Goal: Communication & Community: Answer question/provide support

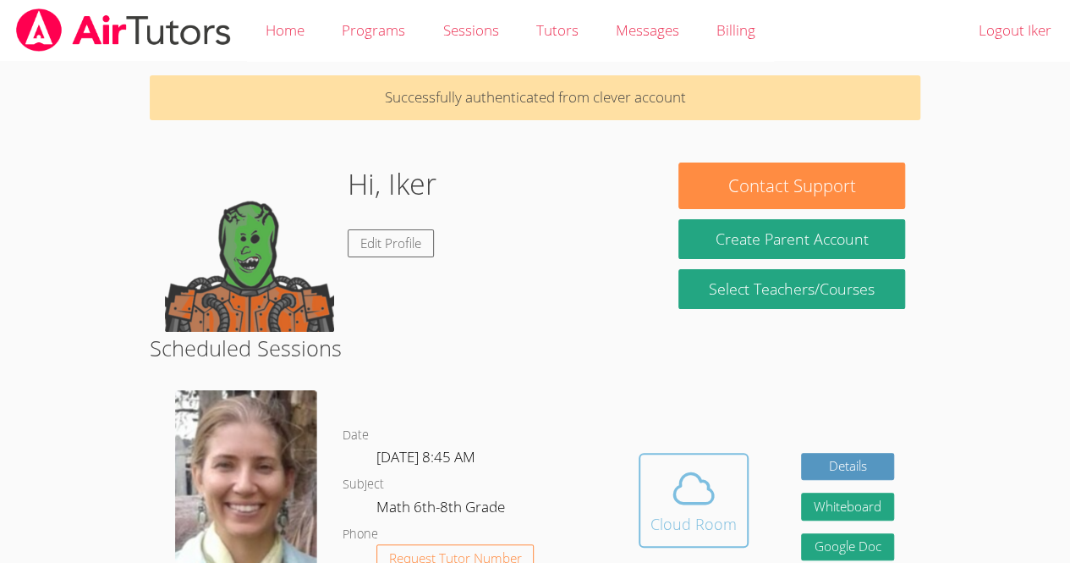
click at [662, 497] on span at bounding box center [694, 487] width 86 height 47
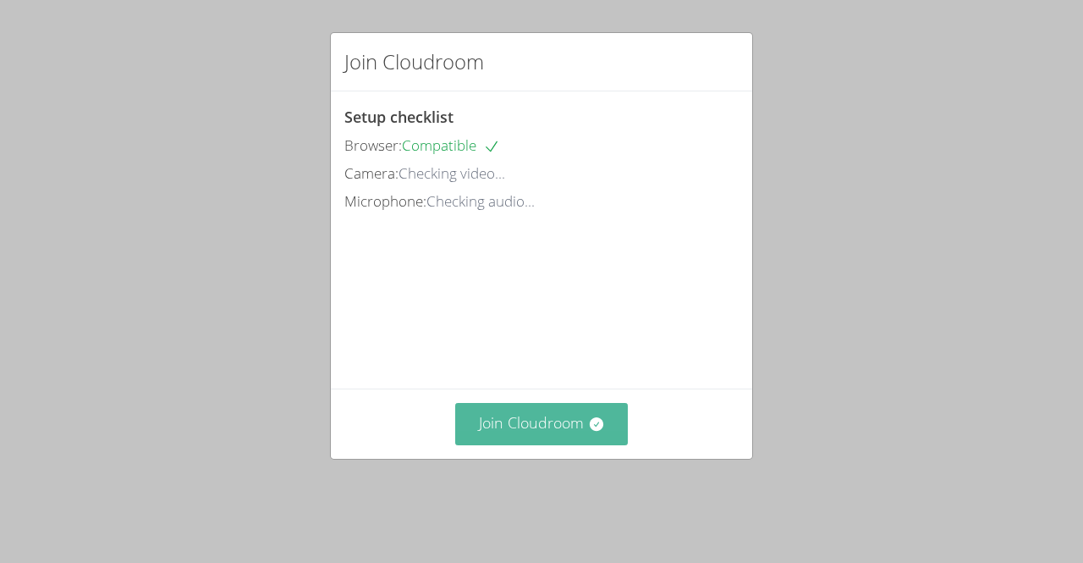
click at [525, 444] on button "Join Cloudroom" at bounding box center [541, 423] width 173 height 41
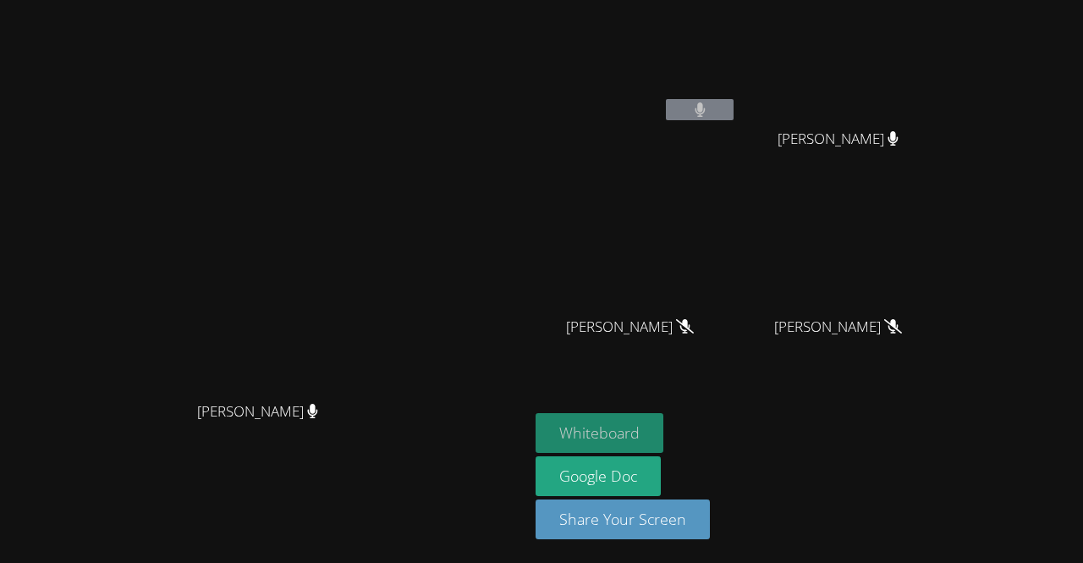
click at [663, 425] on button "Whiteboard" at bounding box center [600, 433] width 128 height 40
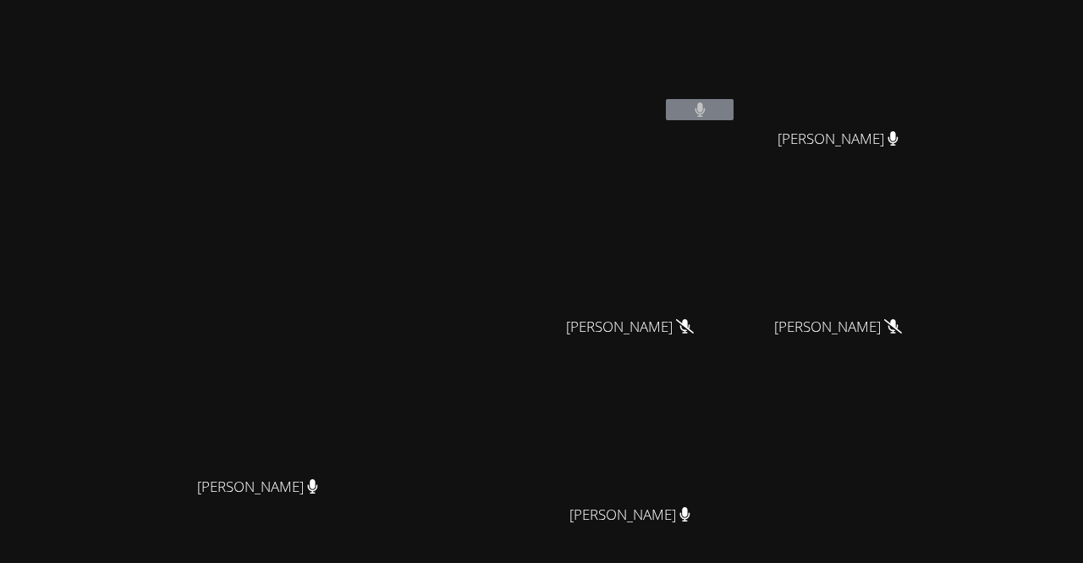
click at [694, 322] on icon at bounding box center [685, 326] width 18 height 14
click at [734, 111] on button at bounding box center [700, 109] width 68 height 21
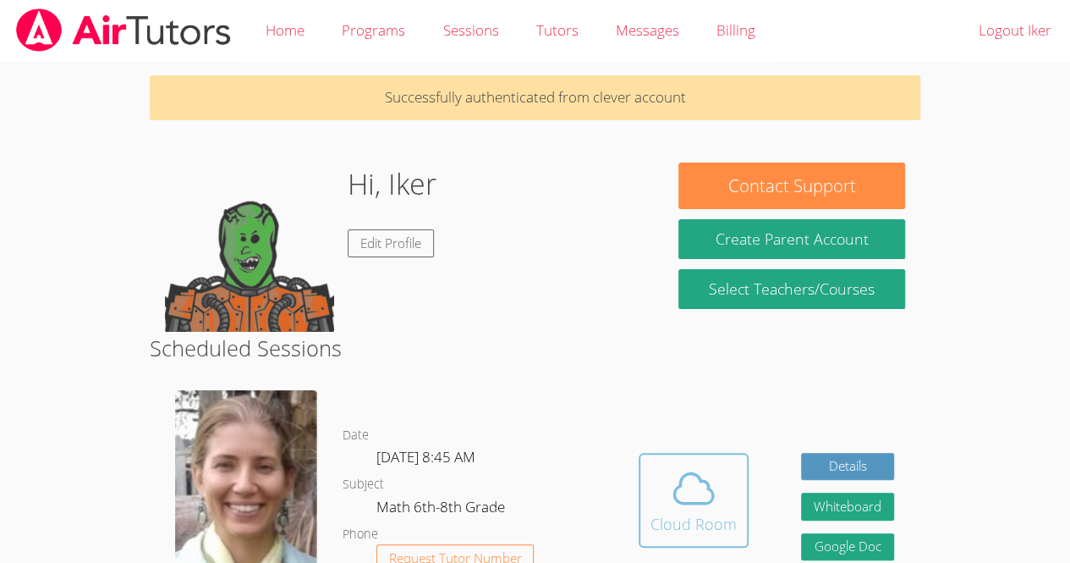
click at [719, 485] on span at bounding box center [694, 487] width 86 height 47
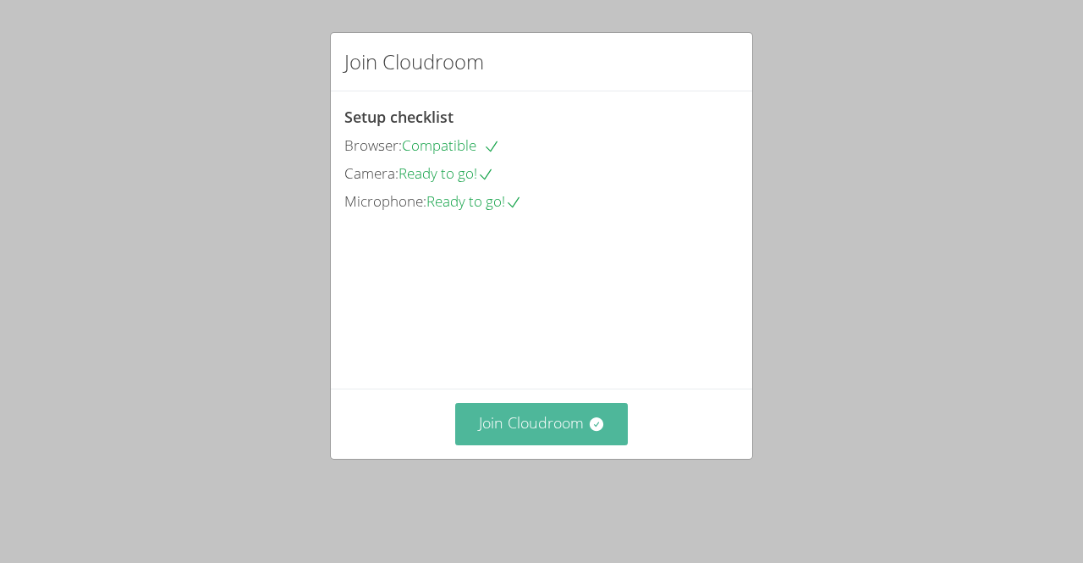
click at [589, 431] on icon at bounding box center [596, 424] width 14 height 14
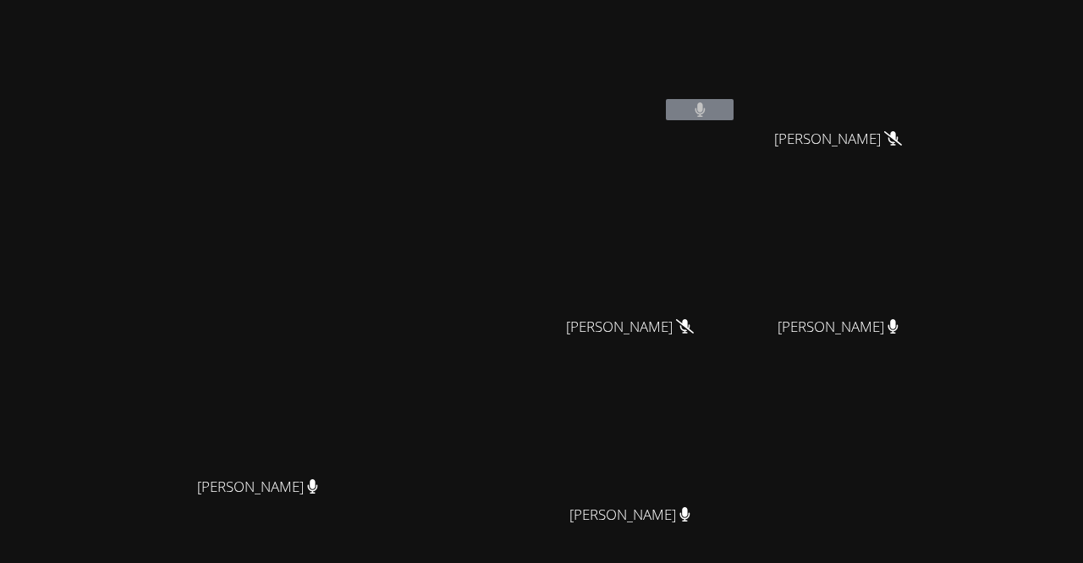
click at [734, 123] on div at bounding box center [700, 111] width 68 height 25
drag, startPoint x: 819, startPoint y: 123, endPoint x: 817, endPoint y: 97, distance: 25.4
click at [737, 97] on div "Iker Gonzalez Feria" at bounding box center [636, 67] width 201 height 121
click at [737, 97] on video at bounding box center [636, 63] width 201 height 113
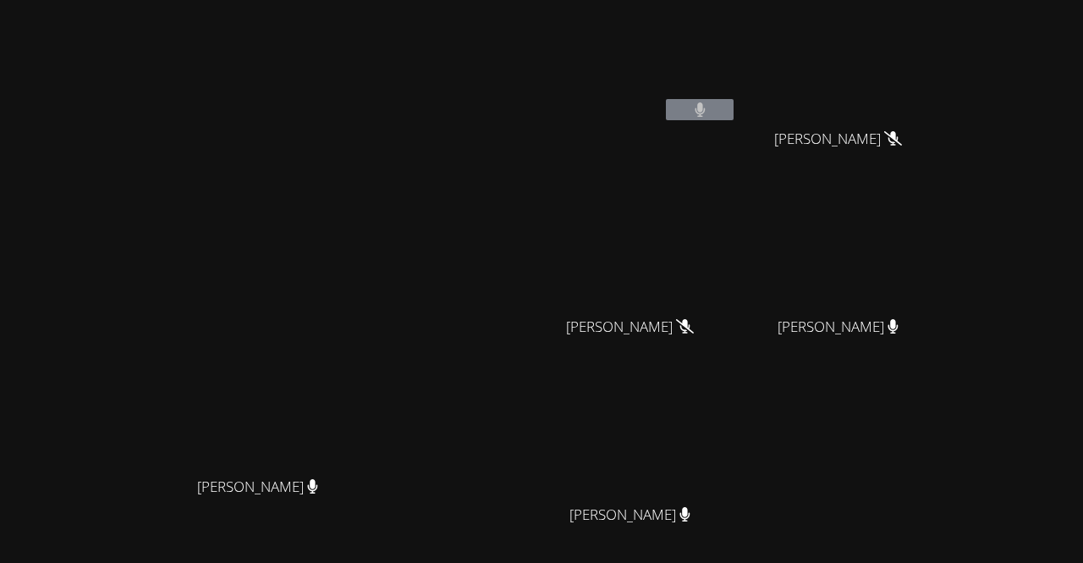
click at [728, 115] on video at bounding box center [636, 63] width 201 height 113
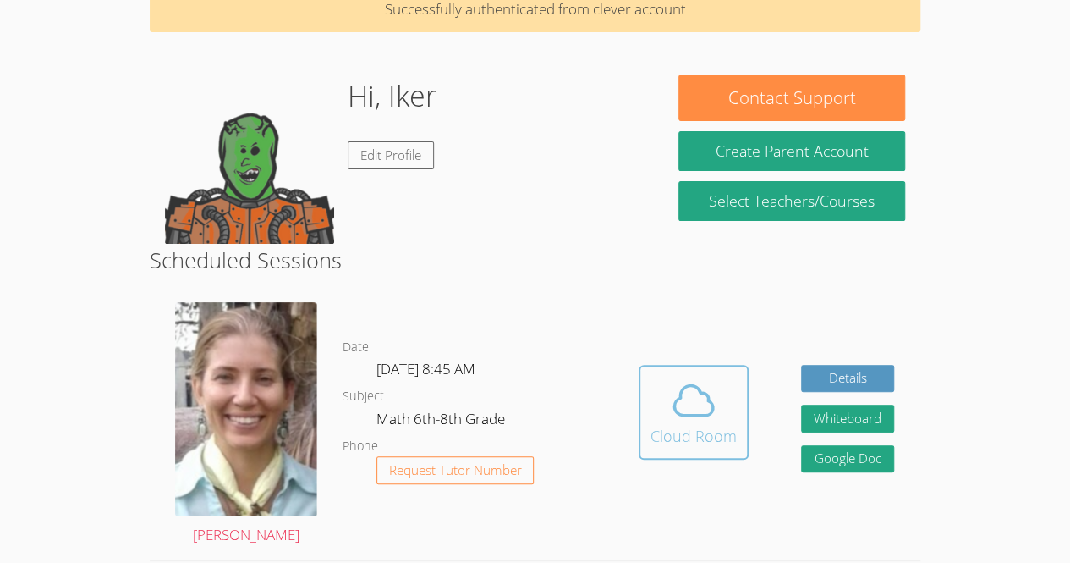
scroll to position [89, 0]
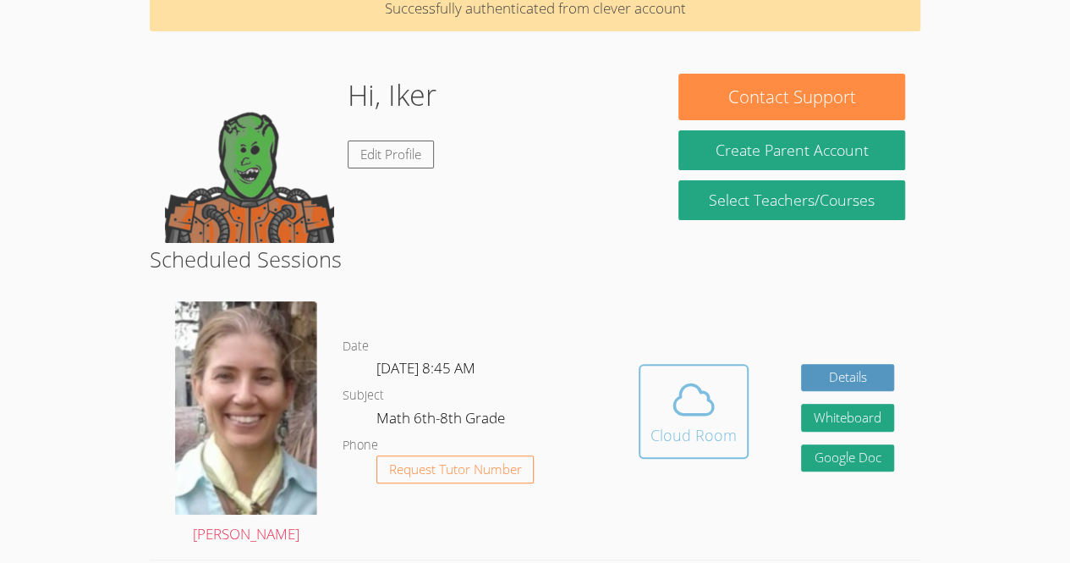
click at [691, 398] on icon at bounding box center [693, 399] width 47 height 47
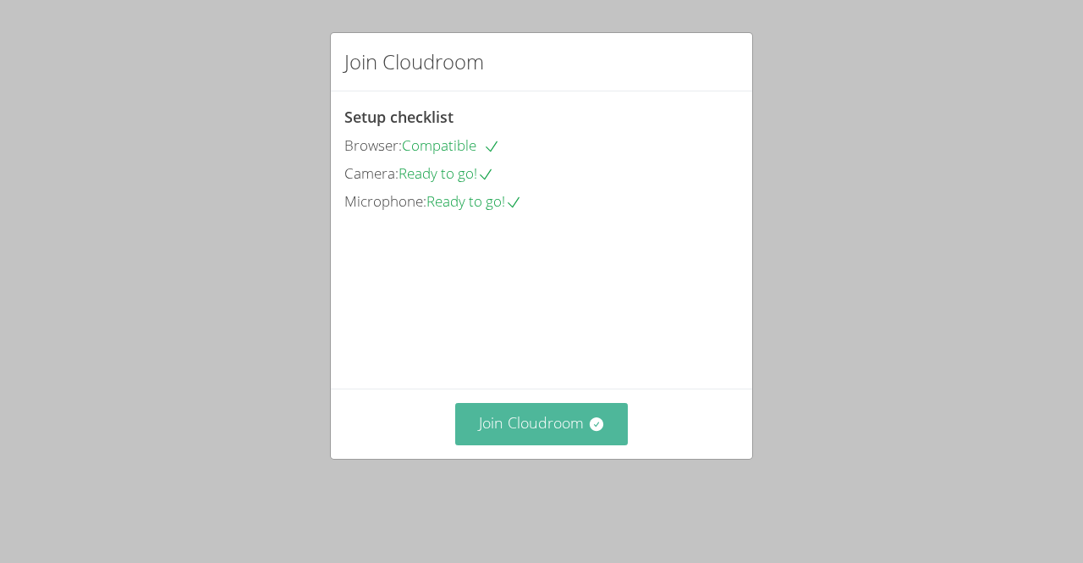
click at [573, 444] on button "Join Cloudroom" at bounding box center [541, 423] width 173 height 41
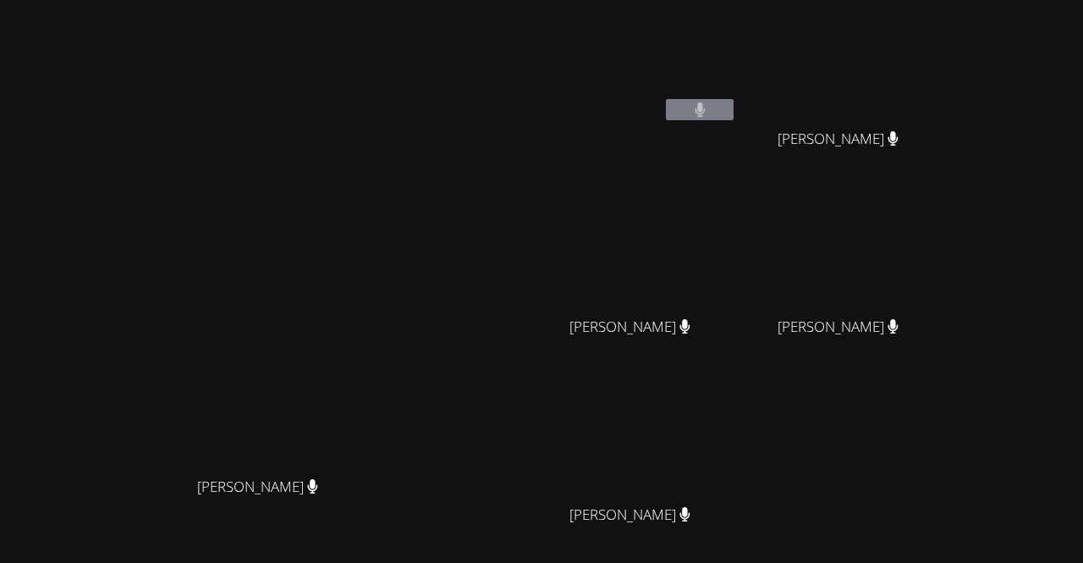
scroll to position [148, 0]
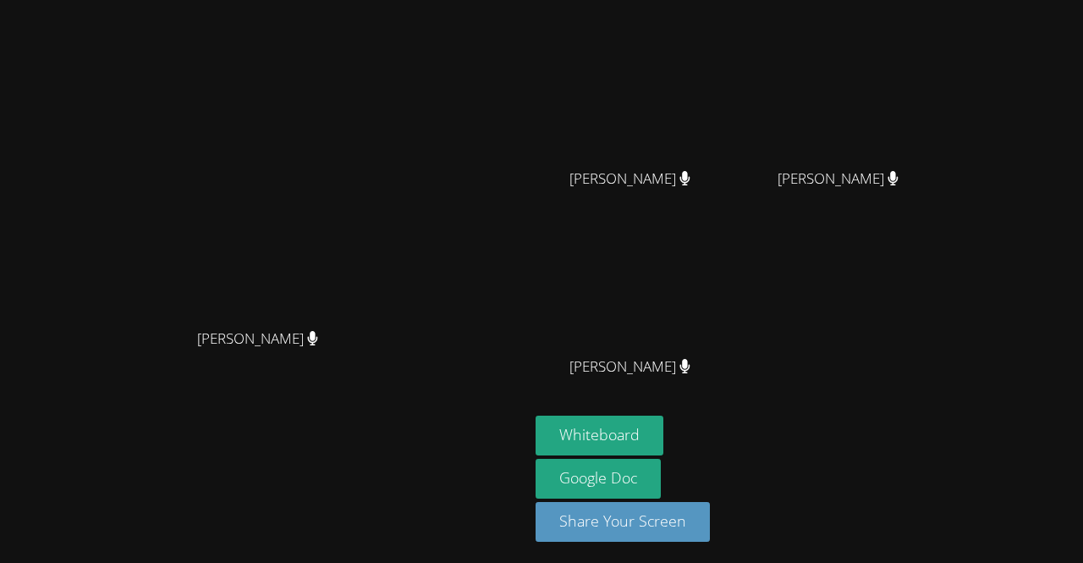
click at [663, 423] on button "Whiteboard" at bounding box center [600, 435] width 128 height 40
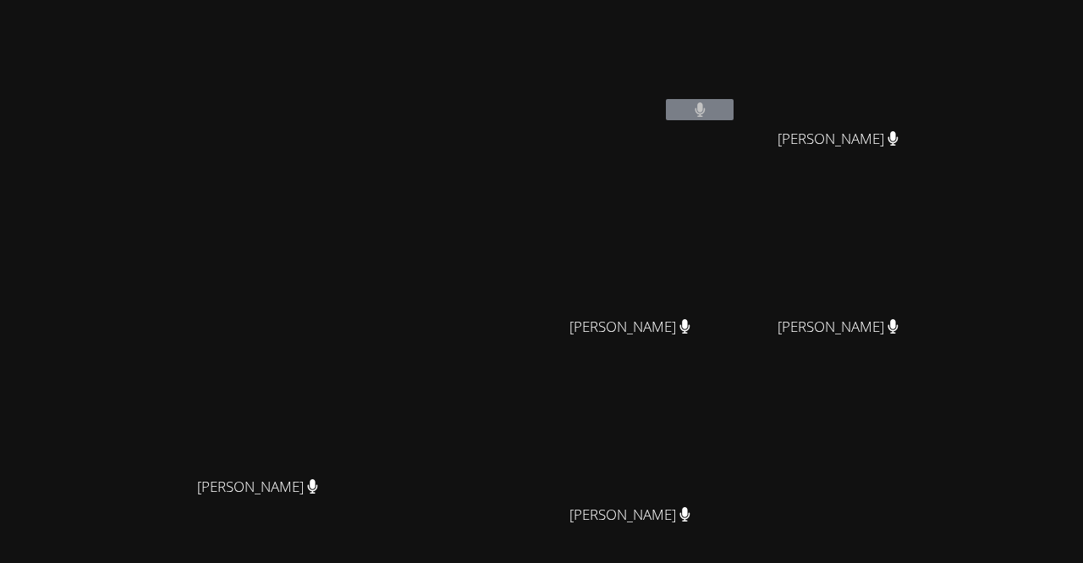
click at [138, 449] on video at bounding box center [265, 323] width 254 height 290
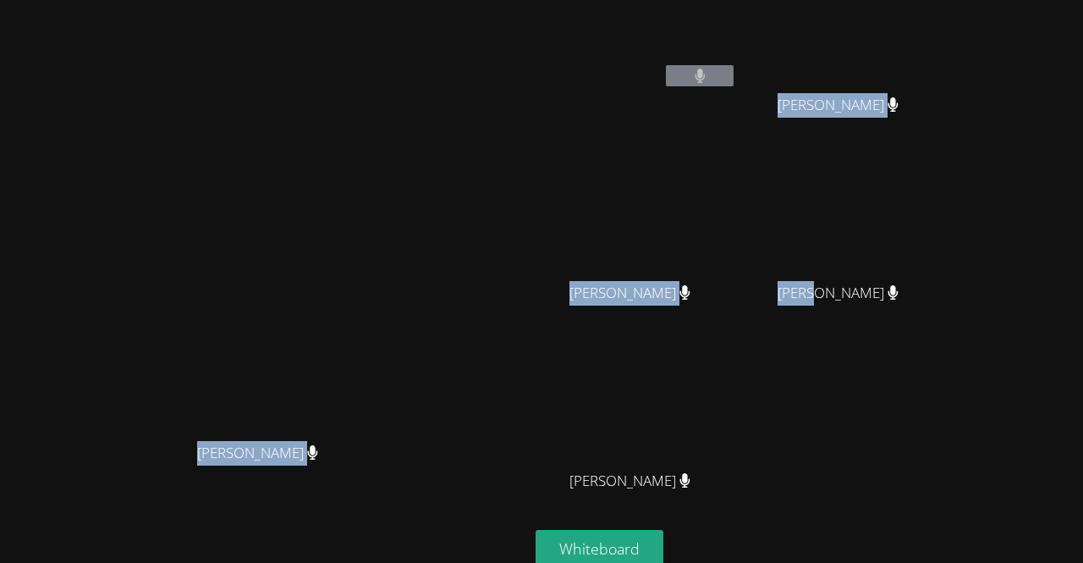
drag, startPoint x: 8, startPoint y: 449, endPoint x: 758, endPoint y: -61, distance: 906.7
click at [758, 0] on html "Diana Andrade Diana Andrade Iker Gonzalez Feria Derick Lopez Quiroz Derick Lope…" at bounding box center [541, 281] width 1083 height 563
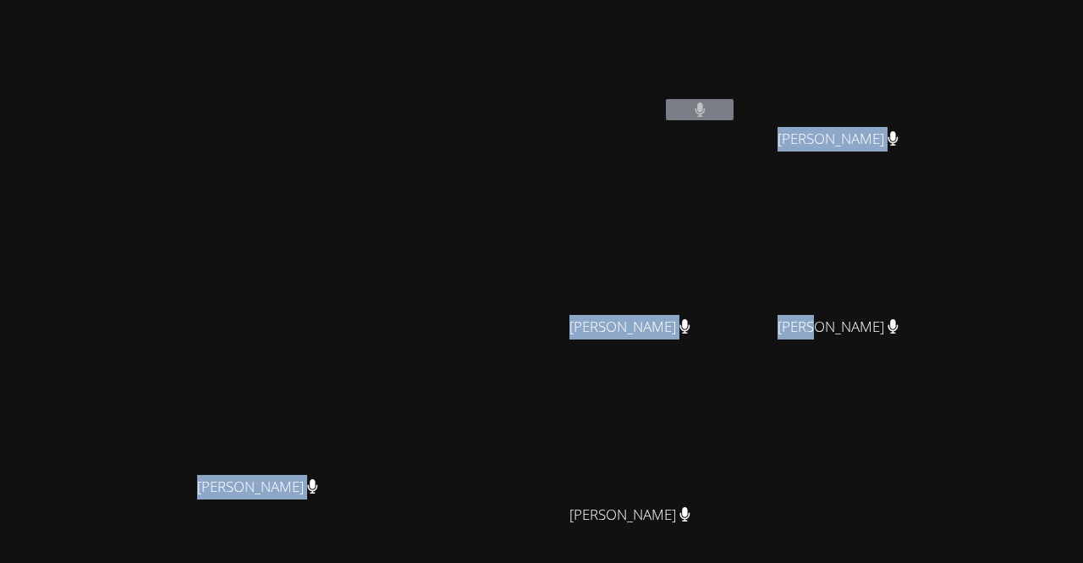
click at [366, 178] on video at bounding box center [265, 323] width 254 height 290
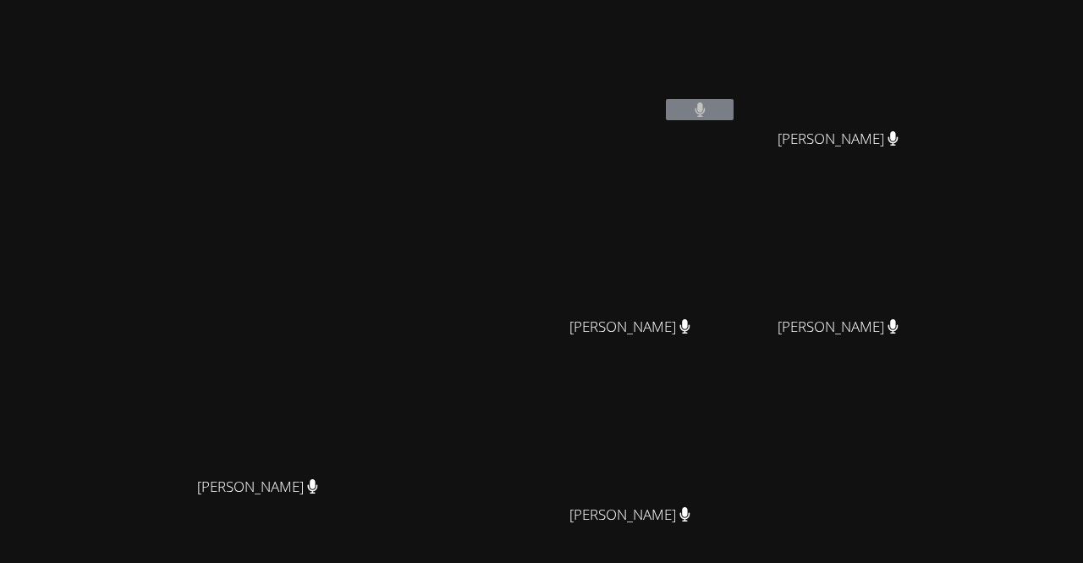
click at [945, 387] on div "Iker Gonzalez Feria Derick Lopez Quiroz Derick Lopez Quiroz Kerwin Tavarez Pena…" at bounding box center [740, 285] width 409 height 557
click at [945, 405] on div "Iker Gonzalez Feria Derick Lopez Quiroz Derick Lopez Quiroz Kerwin Tavarez Pena…" at bounding box center [740, 285] width 409 height 557
click at [8, 536] on div "[PERSON_NAME]" at bounding box center [264, 502] width 515 height 68
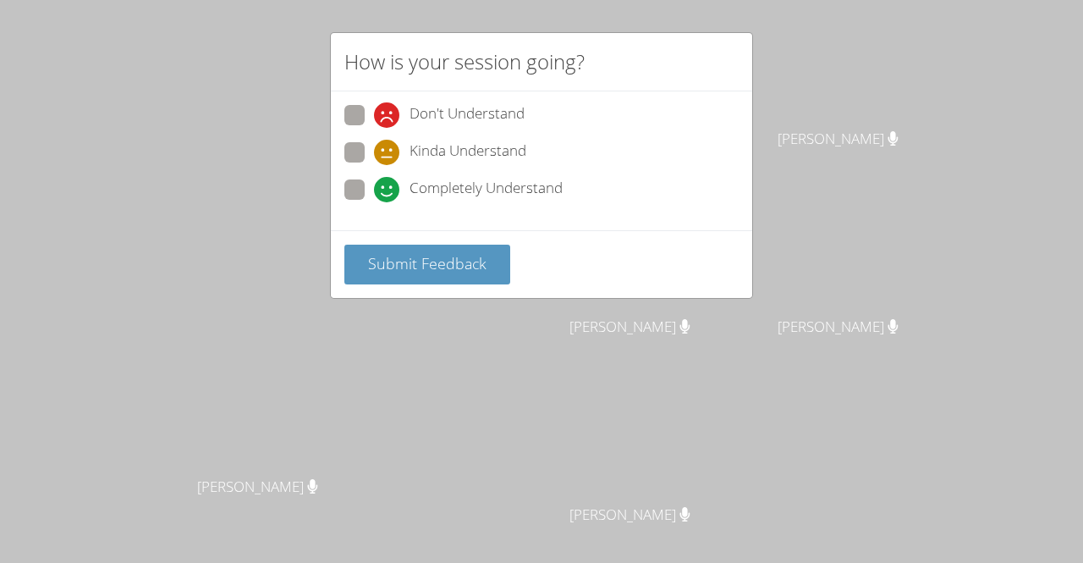
click at [374, 181] on icon at bounding box center [386, 189] width 25 height 25
click at [374, 181] on input "Completely Understand" at bounding box center [381, 186] width 14 height 14
radio input "true"
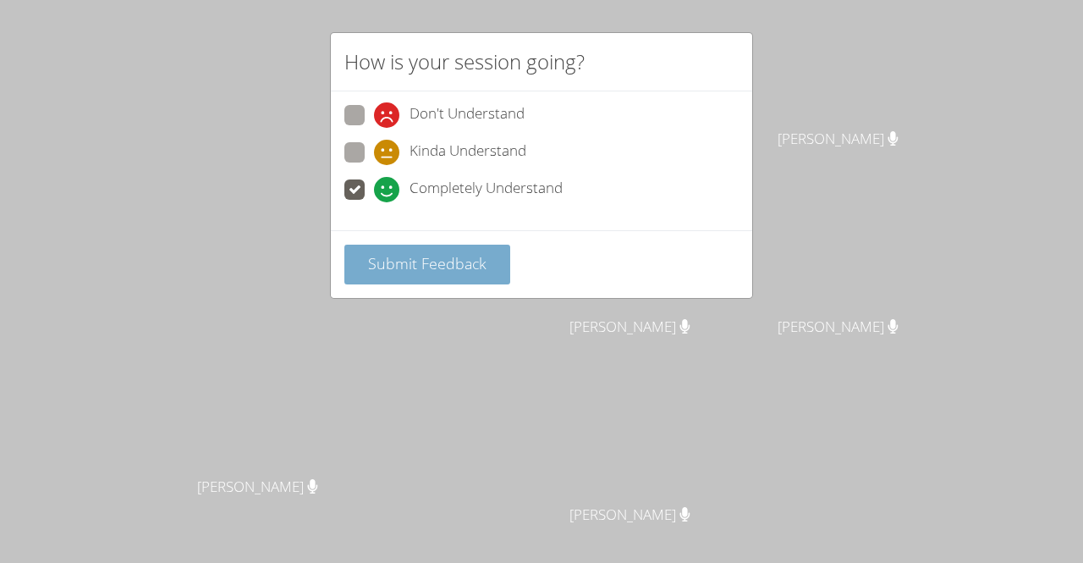
click at [459, 264] on span "Submit Feedback" at bounding box center [427, 263] width 118 height 20
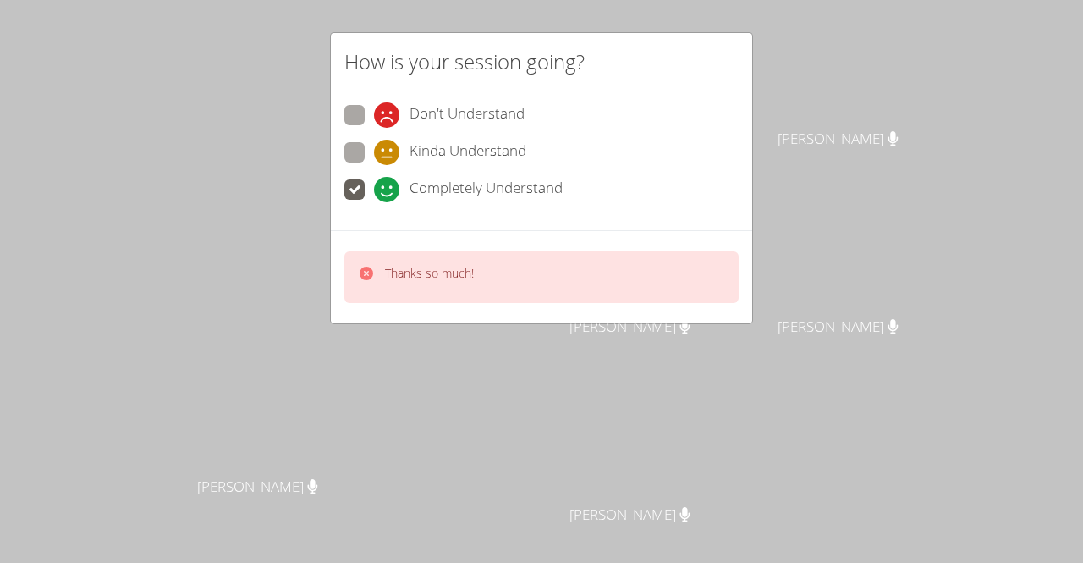
click at [393, 177] on icon at bounding box center [386, 189] width 25 height 25
click at [388, 179] on input "Completely Understand" at bounding box center [381, 186] width 14 height 14
click at [393, 177] on icon at bounding box center [386, 189] width 25 height 25
click at [388, 179] on input "Completely Understand" at bounding box center [381, 186] width 14 height 14
click at [393, 177] on icon at bounding box center [386, 189] width 25 height 25
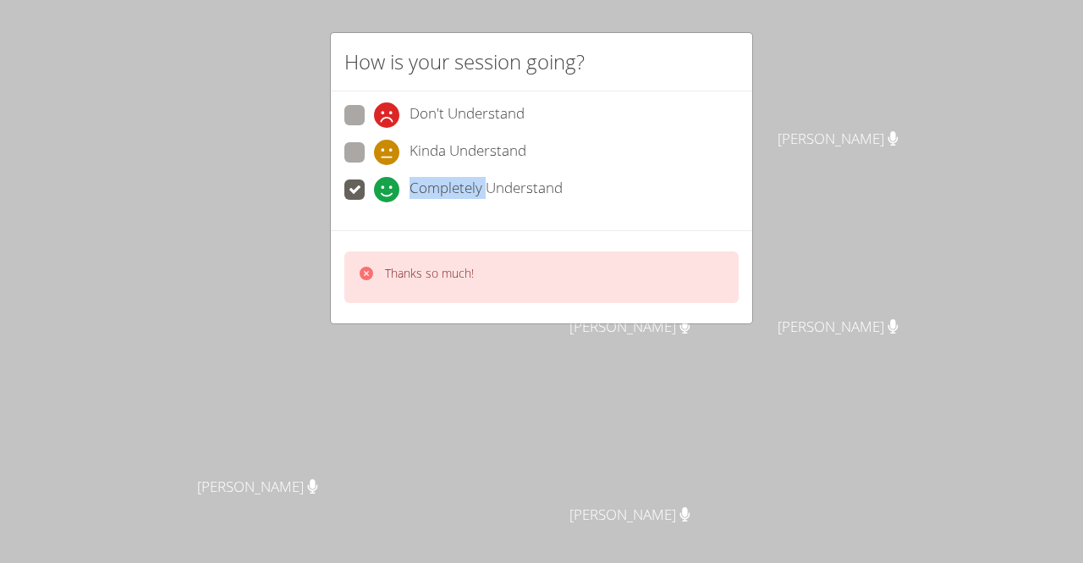
click at [388, 179] on input "Completely Understand" at bounding box center [381, 186] width 14 height 14
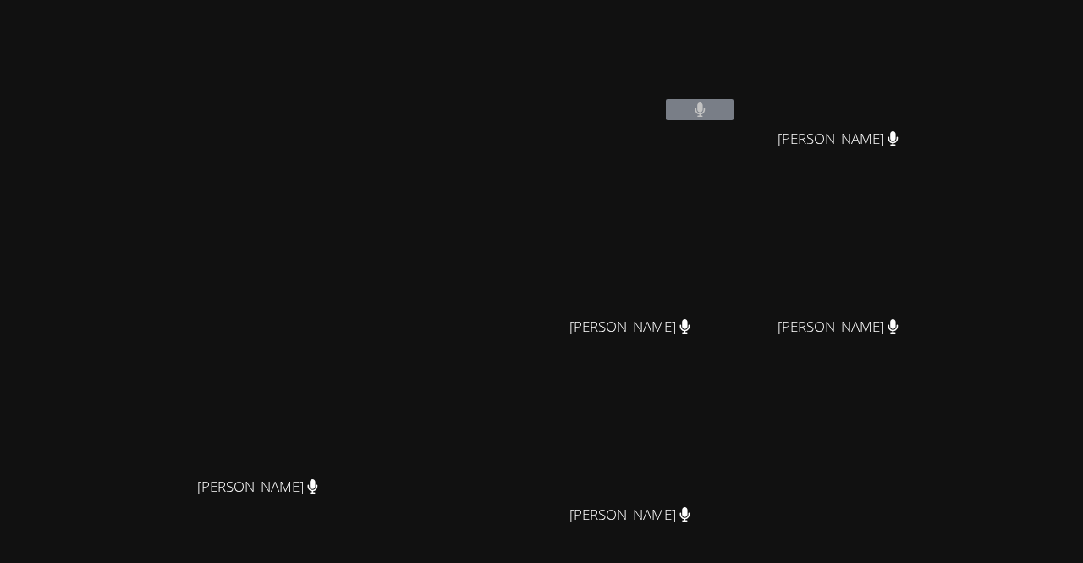
scroll to position [148, 0]
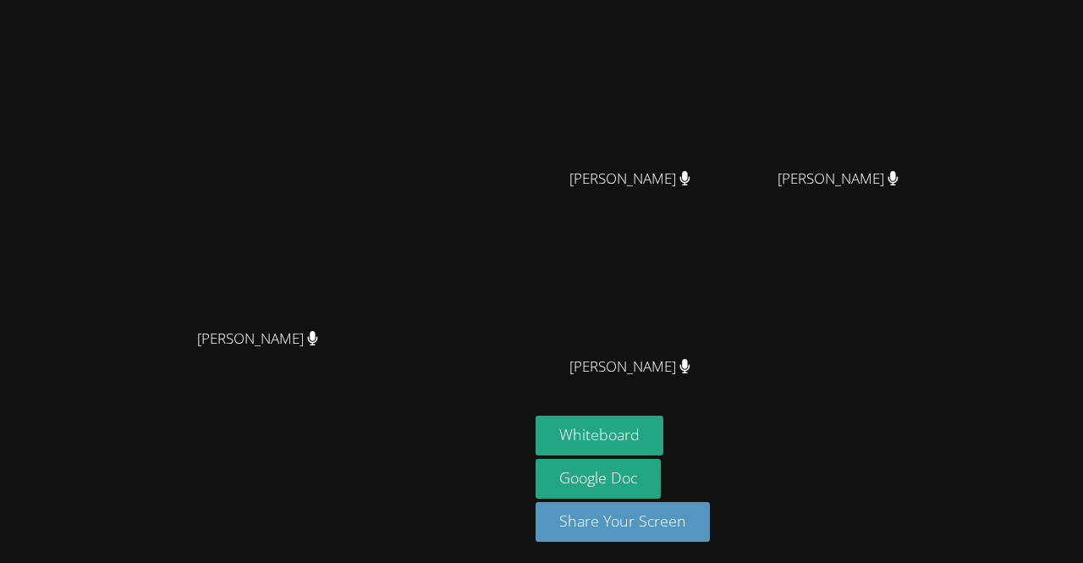
click at [522, 437] on div "Diana Andrade Diana Andrade" at bounding box center [264, 209] width 515 height 700
click at [663, 426] on button "Whiteboard" at bounding box center [600, 435] width 128 height 40
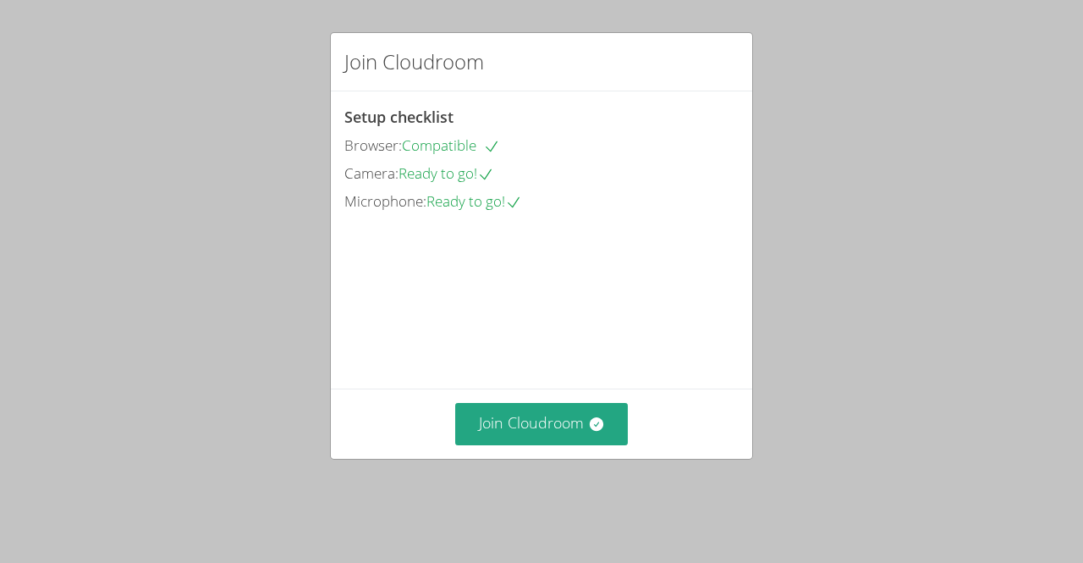
click at [506, 488] on div "Join Cloudroom Setup checklist Browser: Compatible Camera: Ready to go! Microph…" at bounding box center [541, 281] width 1083 height 563
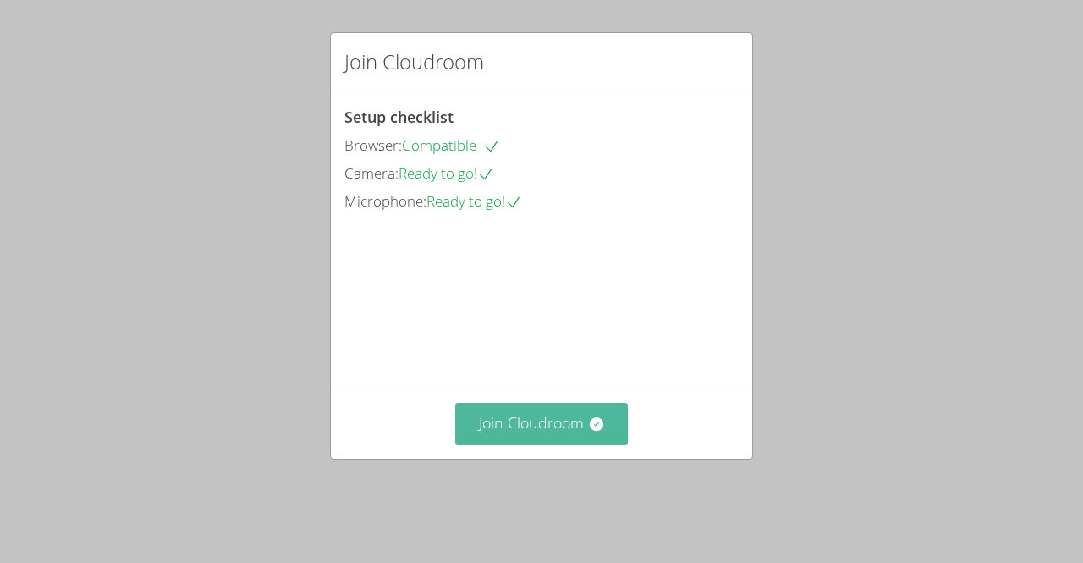
click at [505, 444] on button "Join Cloudroom" at bounding box center [541, 423] width 173 height 41
